Goal: Find specific page/section: Find specific page/section

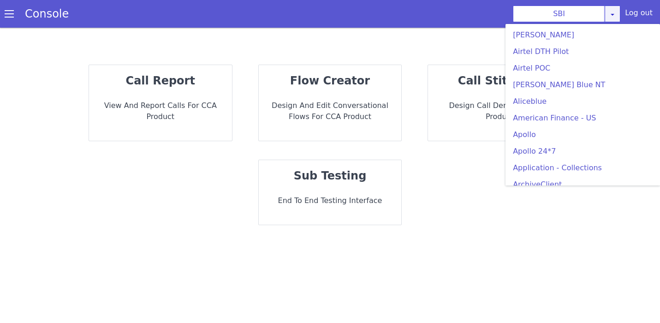
click at [615, 17] on icon at bounding box center [612, 14] width 7 height 7
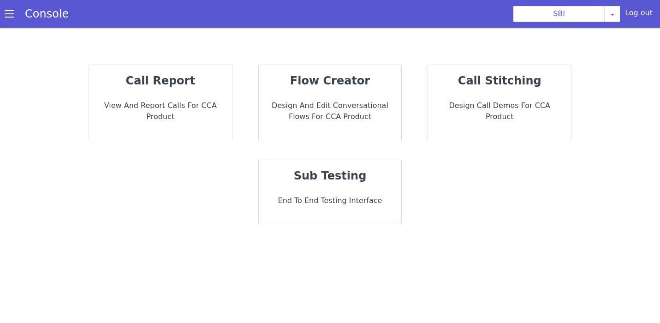
click at [451, 221] on div "call report View and report calls for CCA Product flow creator Design and Edit …" at bounding box center [330, 144] width 605 height 179
